Goal: Find specific page/section: Find specific page/section

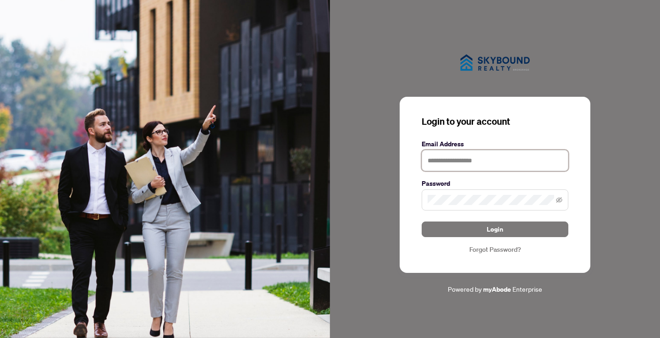
type input "**********"
click at [495, 229] on button "Login" at bounding box center [495, 229] width 147 height 16
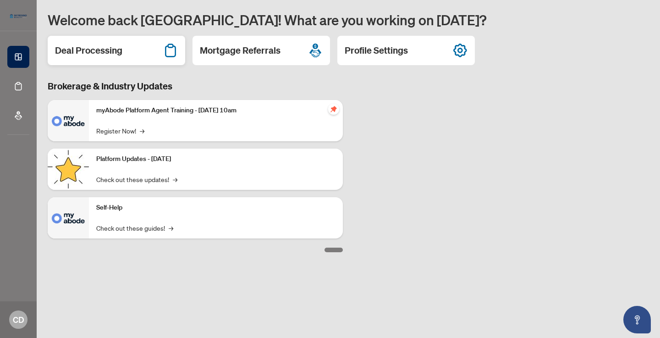
click at [148, 55] on div "Deal Processing" at bounding box center [117, 50] width 138 height 29
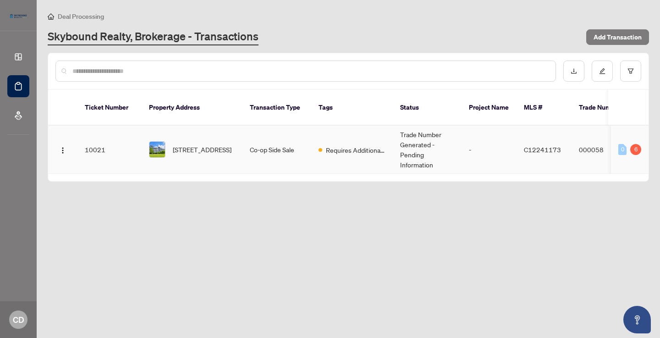
click at [259, 143] on td "Co-op Side Sale" at bounding box center [276, 150] width 69 height 48
